Goal: Information Seeking & Learning: Learn about a topic

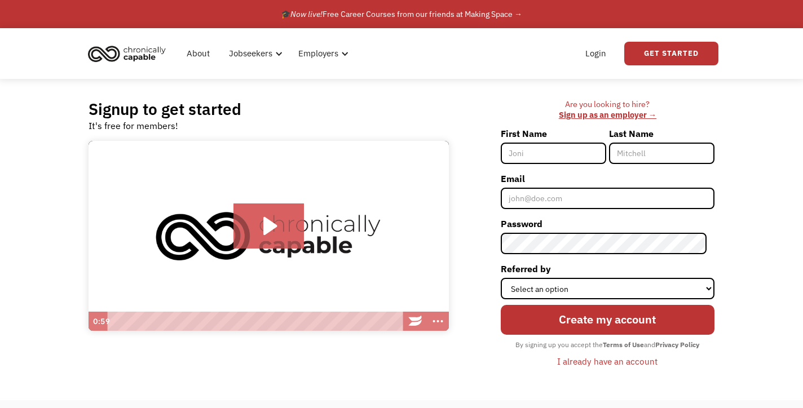
click at [320, 344] on div "Signup to get started It's free for members! Click for sound @keyframes VOLUME_…" at bounding box center [269, 225] width 372 height 252
click at [668, 54] on link "Get Started" at bounding box center [671, 54] width 94 height 24
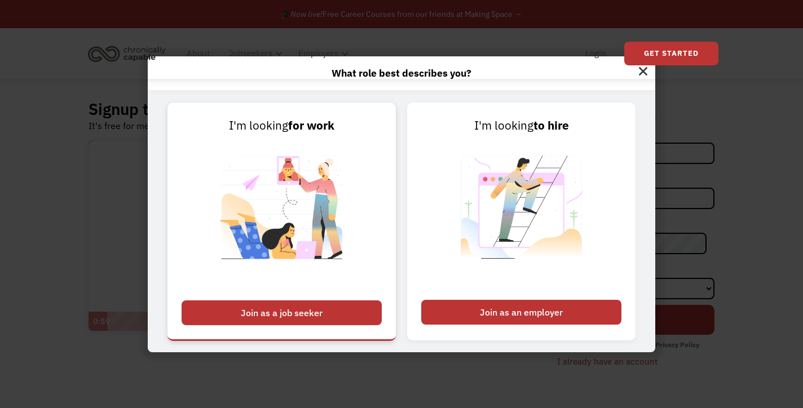
click at [313, 314] on div "Join as a job seeker" at bounding box center [282, 313] width 200 height 25
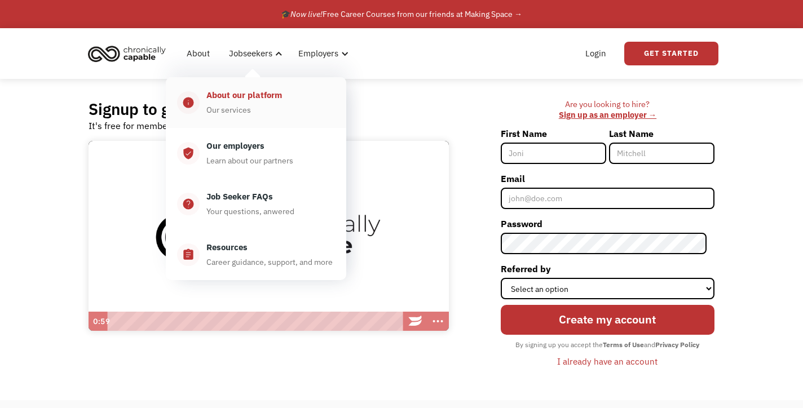
click at [254, 103] on div "About our platform Our services" at bounding box center [267, 103] width 135 height 28
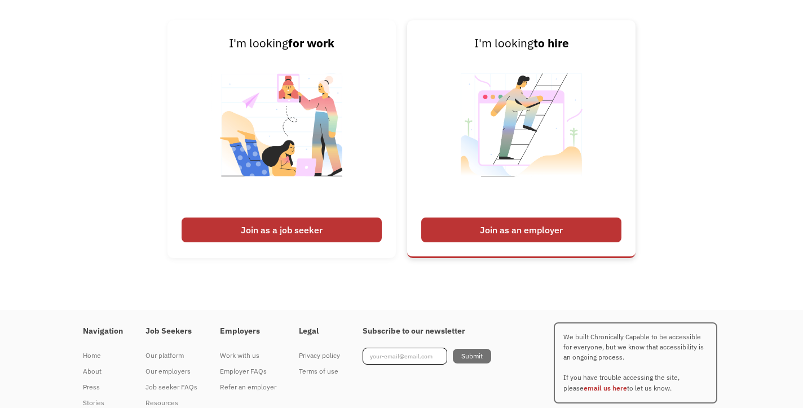
scroll to position [1482, 0]
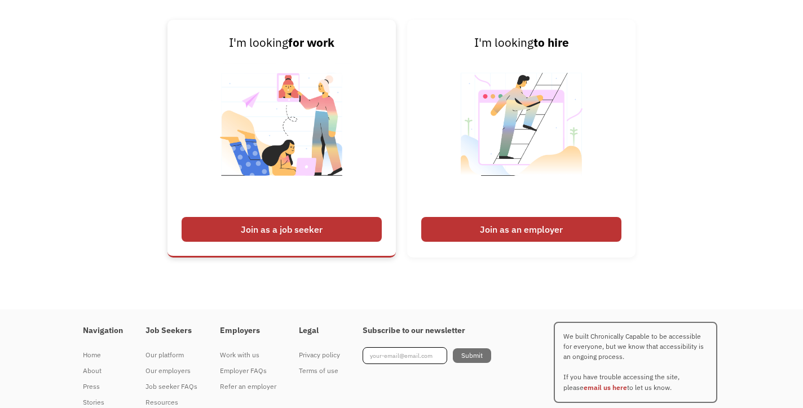
click at [306, 197] on img at bounding box center [281, 132] width 140 height 160
click at [287, 242] on div "Join as a job seeker" at bounding box center [282, 229] width 200 height 25
click at [268, 242] on div "Join as a job seeker" at bounding box center [282, 229] width 200 height 25
click at [290, 171] on img at bounding box center [281, 132] width 140 height 160
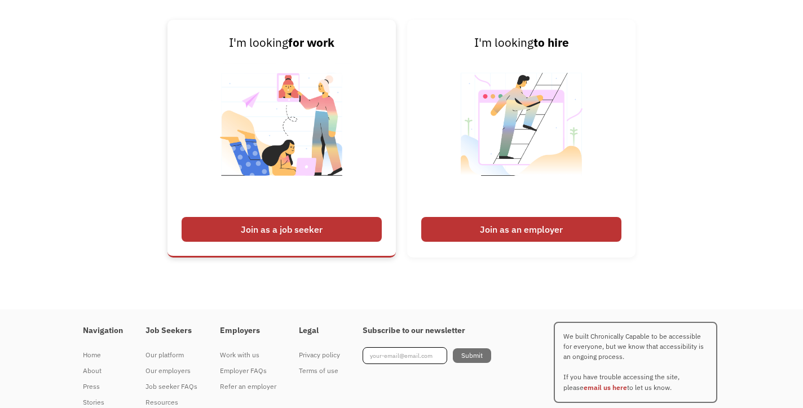
click at [290, 171] on img at bounding box center [281, 132] width 140 height 160
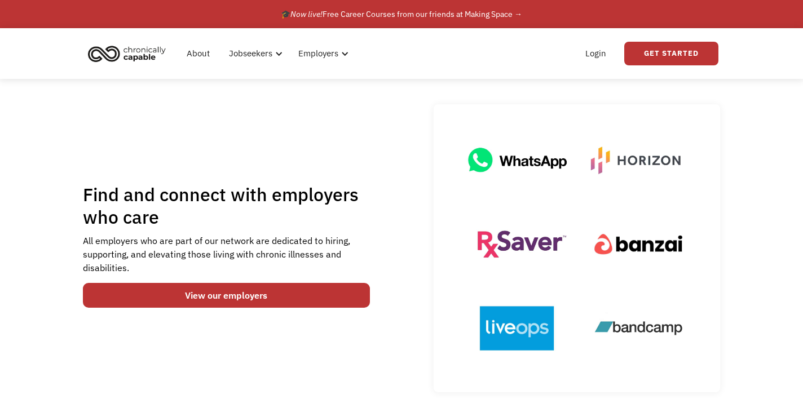
scroll to position [0, 0]
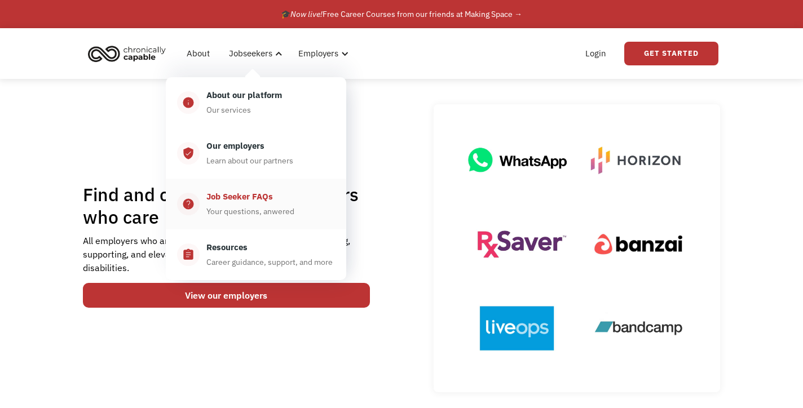
click at [244, 196] on div "Job Seeker FAQs" at bounding box center [239, 197] width 67 height 14
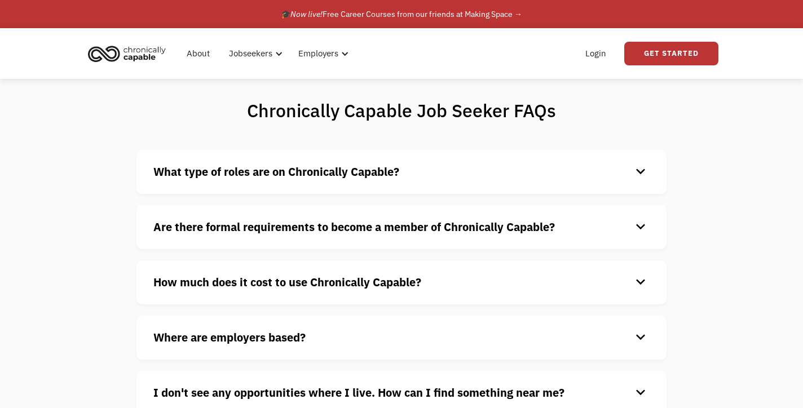
click at [639, 171] on div "keyboard_arrow_down" at bounding box center [640, 172] width 18 height 17
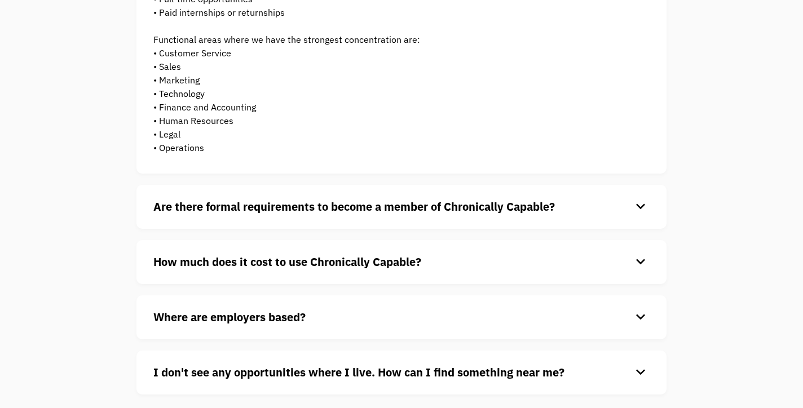
scroll to position [238, 0]
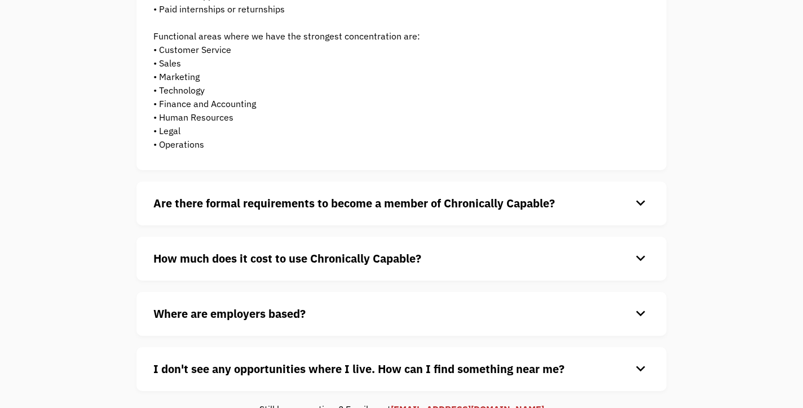
click at [408, 210] on strong "Are there formal requirements to become a member of Chronically Capable?" at bounding box center [353, 203] width 401 height 15
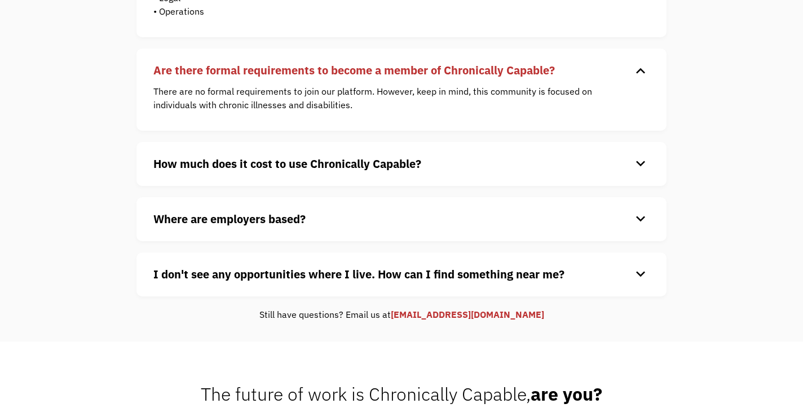
scroll to position [373, 0]
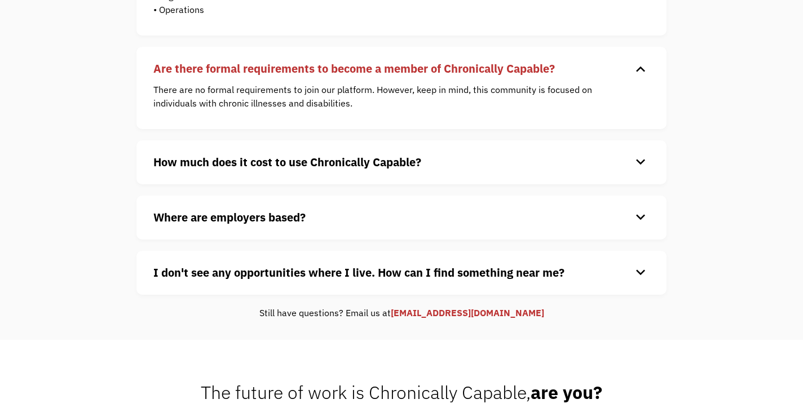
click at [393, 164] on strong "How much does it cost to use Chronically Capable?" at bounding box center [287, 161] width 268 height 15
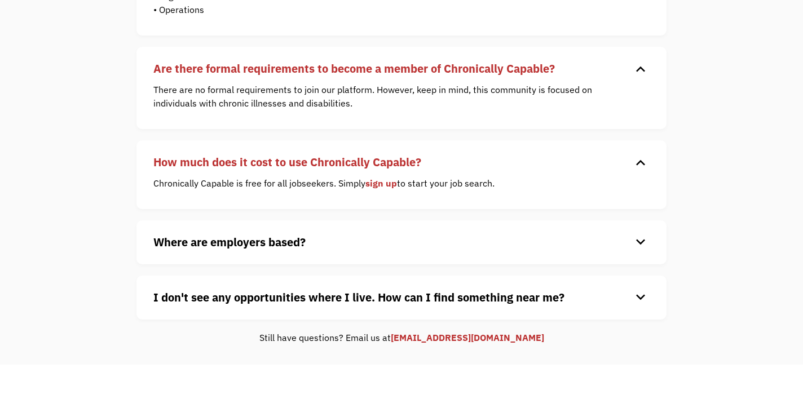
click at [370, 250] on h4 "Where are employers based?" at bounding box center [392, 242] width 478 height 17
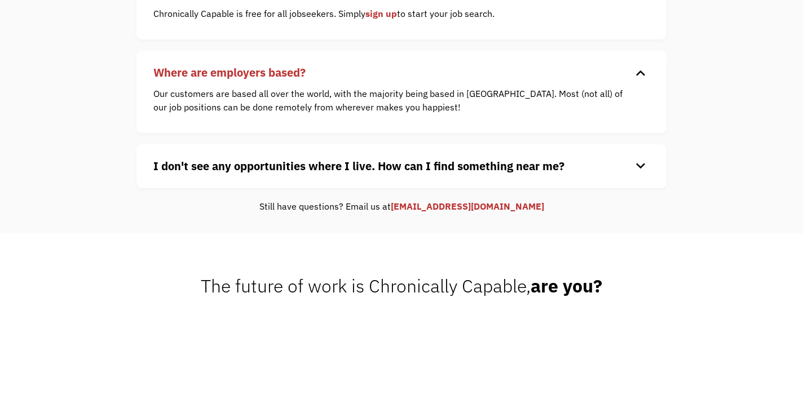
scroll to position [549, 0]
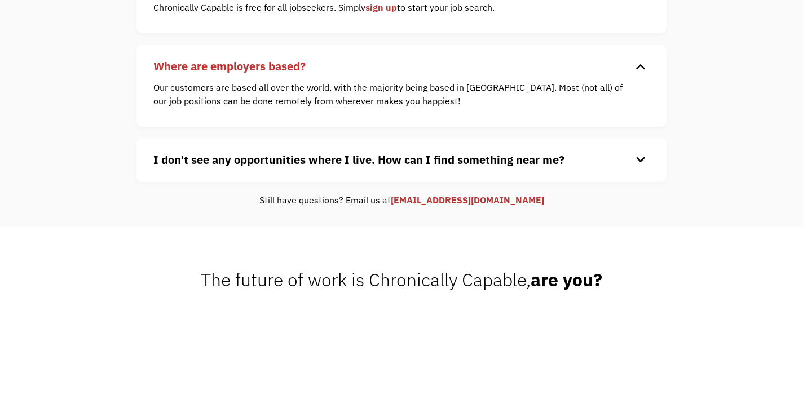
click at [367, 163] on strong "I don't see any opportunities where I live. How can I find something near me?" at bounding box center [358, 159] width 411 height 15
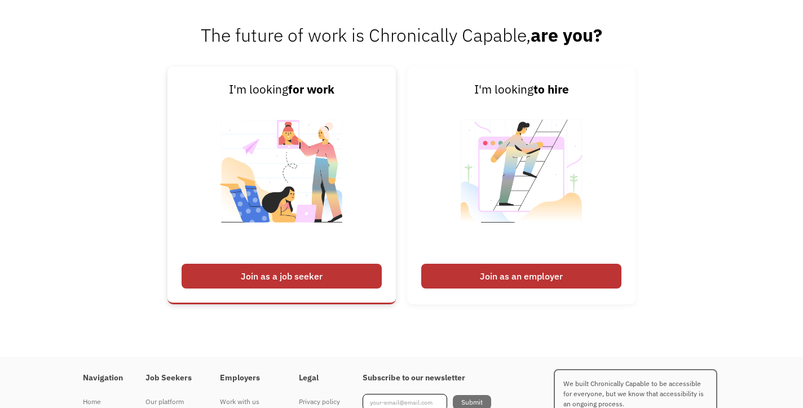
scroll to position [832, 0]
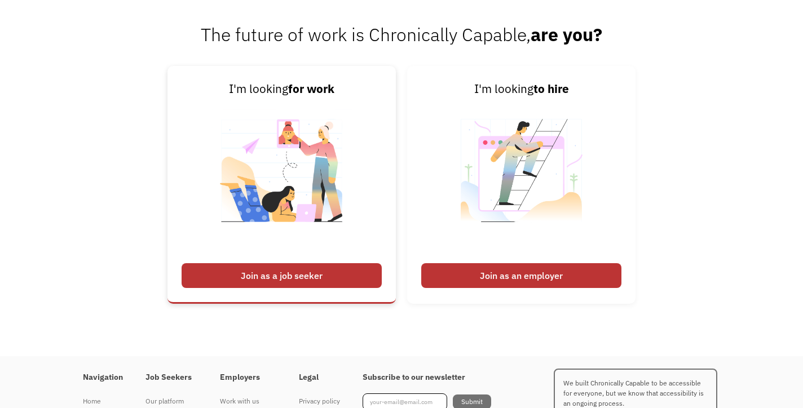
click at [311, 201] on img at bounding box center [281, 178] width 140 height 160
click at [266, 288] on div "Join as a job seeker" at bounding box center [282, 275] width 200 height 25
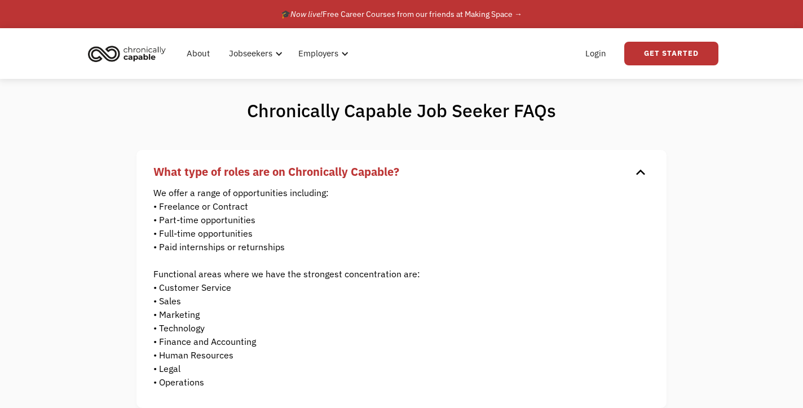
scroll to position [0, 0]
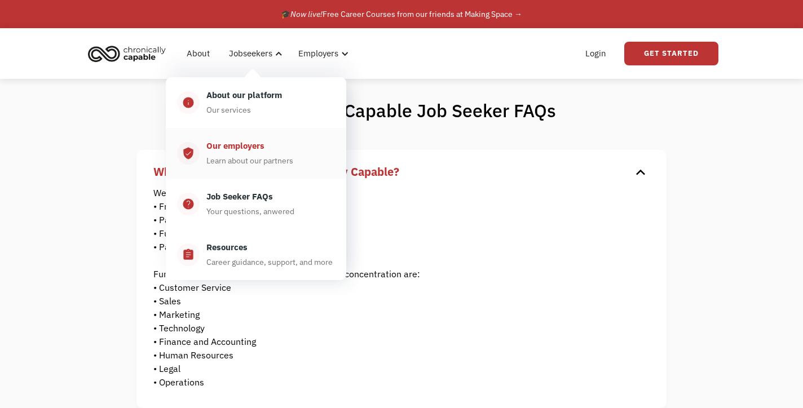
click at [232, 161] on div "Learn about our partners" at bounding box center [249, 161] width 87 height 14
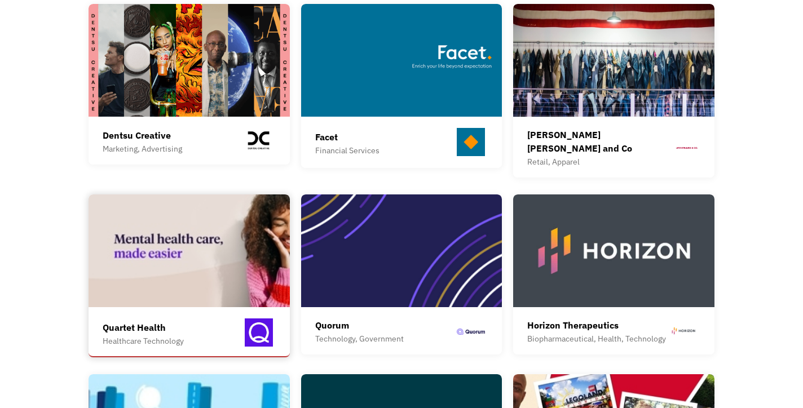
scroll to position [638, 0]
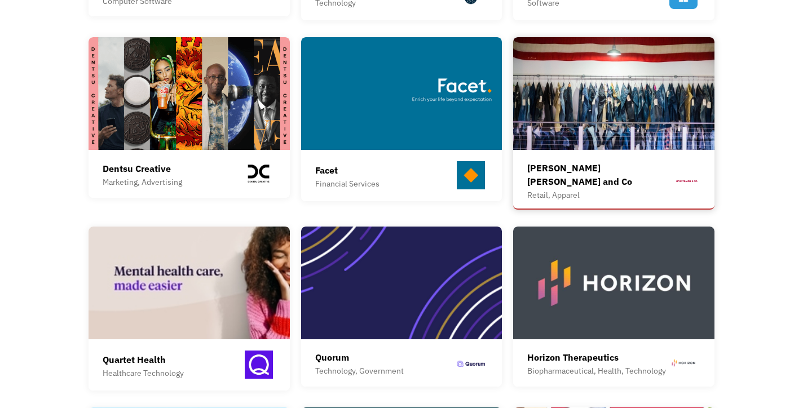
click at [584, 95] on img at bounding box center [613, 93] width 201 height 113
